Goal: Task Accomplishment & Management: Use online tool/utility

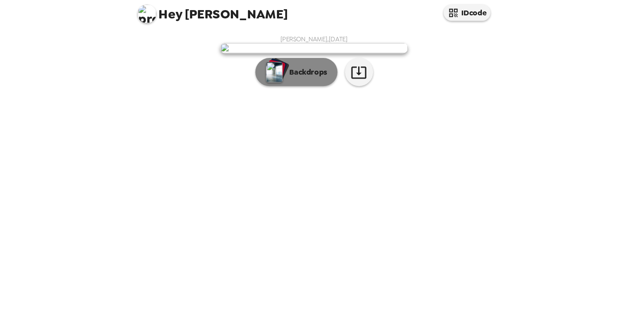
click at [292, 82] on p "Backdrops" at bounding box center [309, 76] width 40 height 11
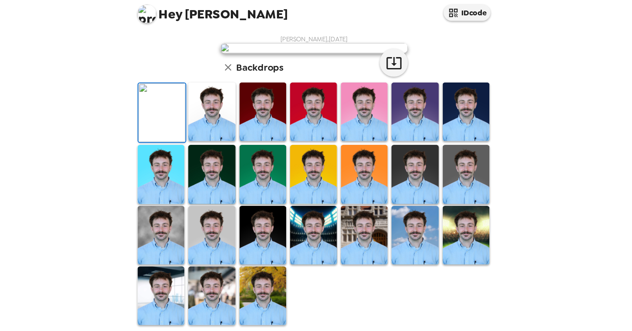
scroll to position [203, 0]
click at [221, 288] on img at bounding box center [220, 285] width 44 height 55
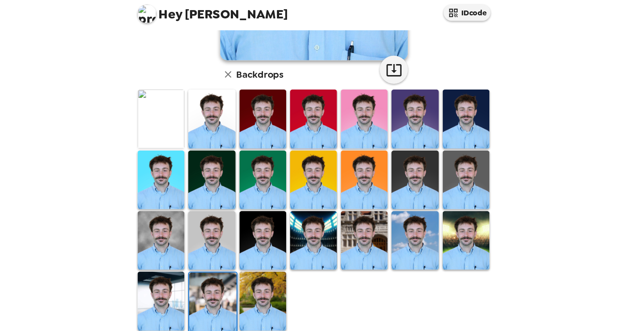
click at [201, 222] on img at bounding box center [220, 233] width 44 height 55
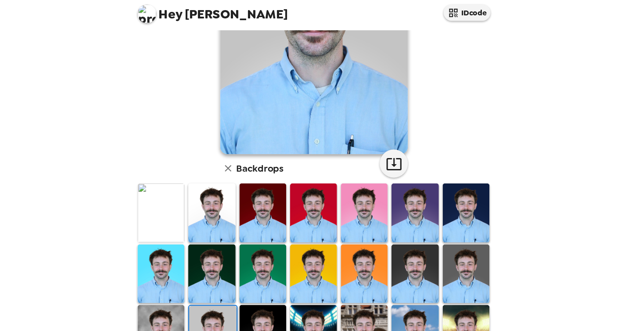
scroll to position [116, 0]
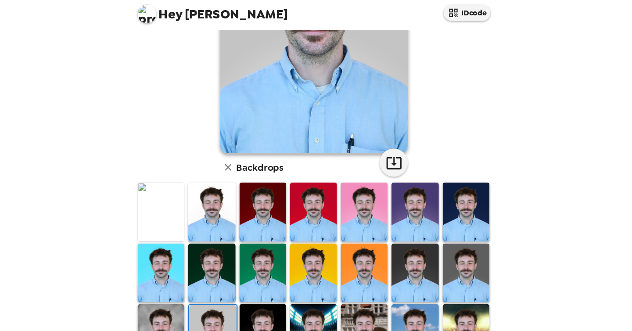
click at [415, 246] on img at bounding box center [410, 263] width 44 height 55
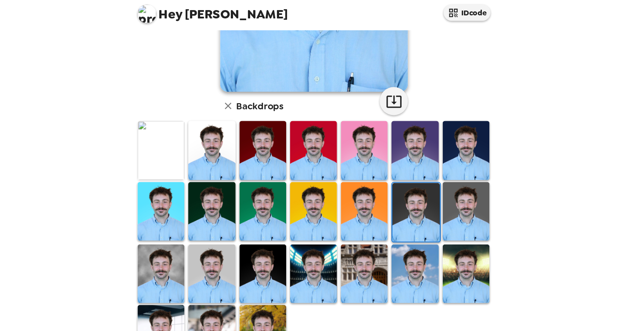
scroll to position [206, 0]
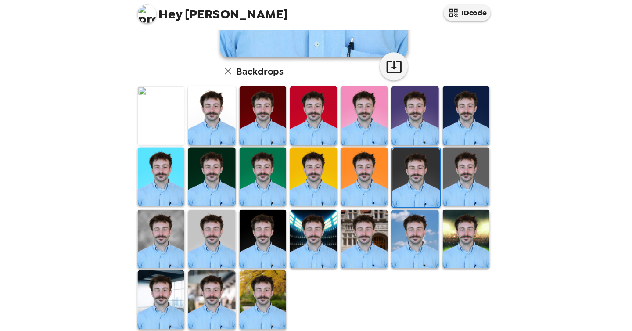
click at [300, 225] on img at bounding box center [315, 232] width 44 height 55
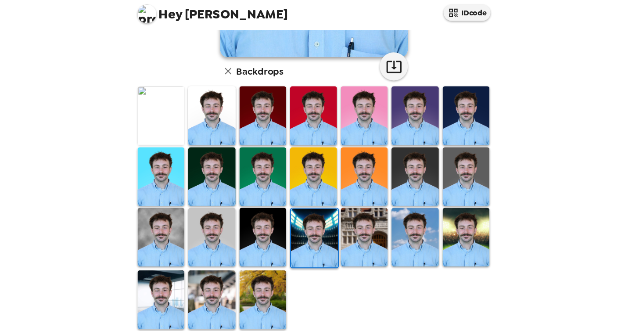
click at [462, 236] on img at bounding box center [458, 230] width 44 height 55
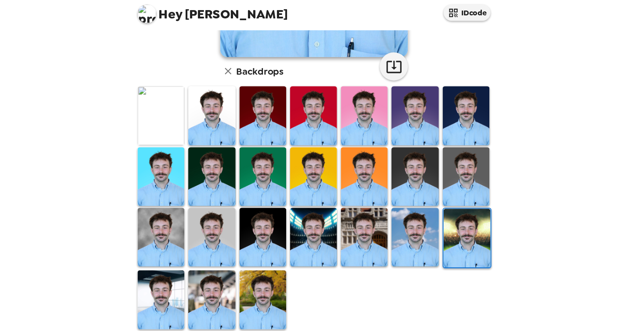
click at [229, 290] on img at bounding box center [220, 288] width 44 height 55
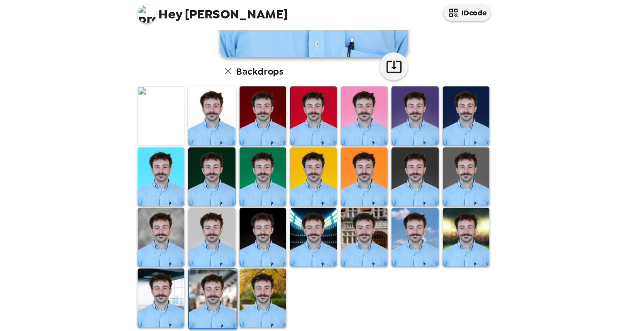
click at [242, 79] on div "Backdrops" at bounding box center [257, 75] width 59 height 15
click at [235, 75] on icon "button" at bounding box center [235, 75] width 6 height 6
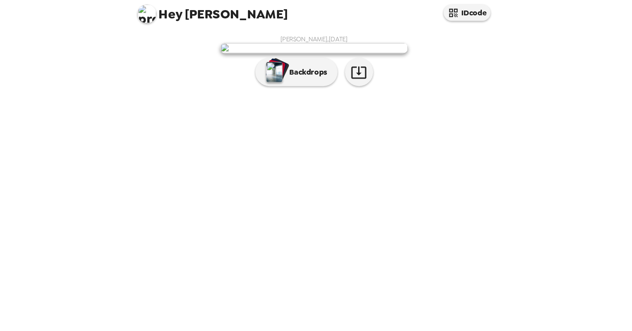
scroll to position [0, 0]
click at [307, 94] on div "[PERSON_NAME] , [DATE] Backdrops" at bounding box center [315, 68] width 333 height 52
click at [298, 82] on p "Backdrops" at bounding box center [309, 76] width 40 height 11
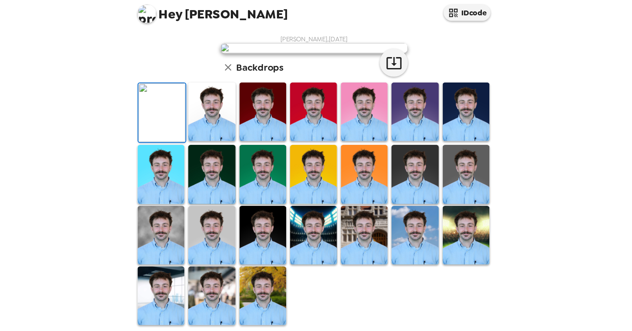
scroll to position [207, 0]
click at [216, 286] on img at bounding box center [220, 285] width 44 height 55
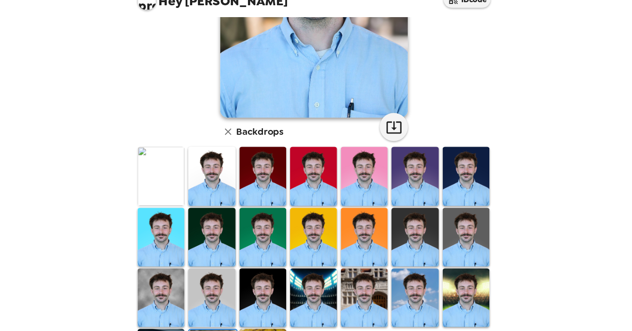
scroll to position [137, 0]
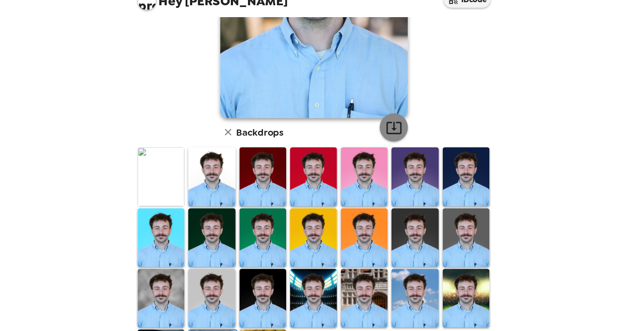
click at [393, 129] on button "button" at bounding box center [390, 140] width 26 height 26
